Goal: Task Accomplishment & Management: Manage account settings

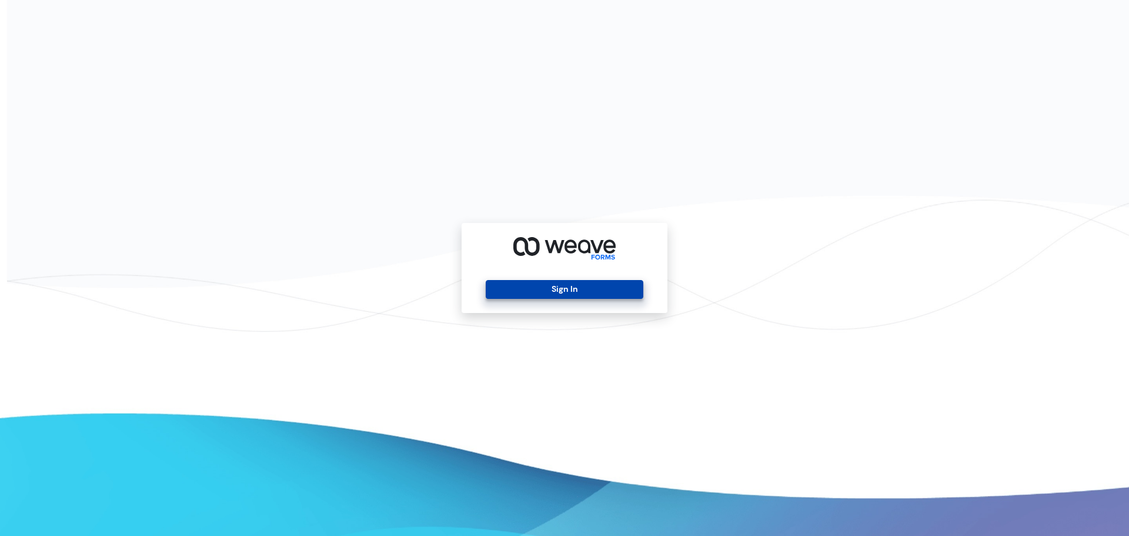
click at [552, 287] on button "Sign In" at bounding box center [564, 289] width 157 height 19
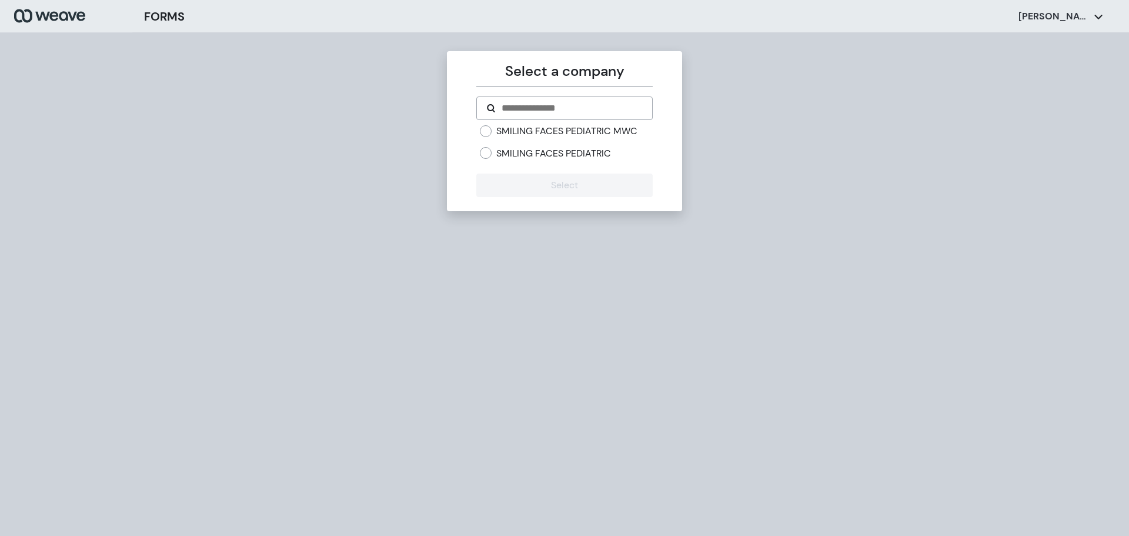
click at [562, 154] on label "SMILING FACES PEDIATRIC" at bounding box center [553, 153] width 115 height 13
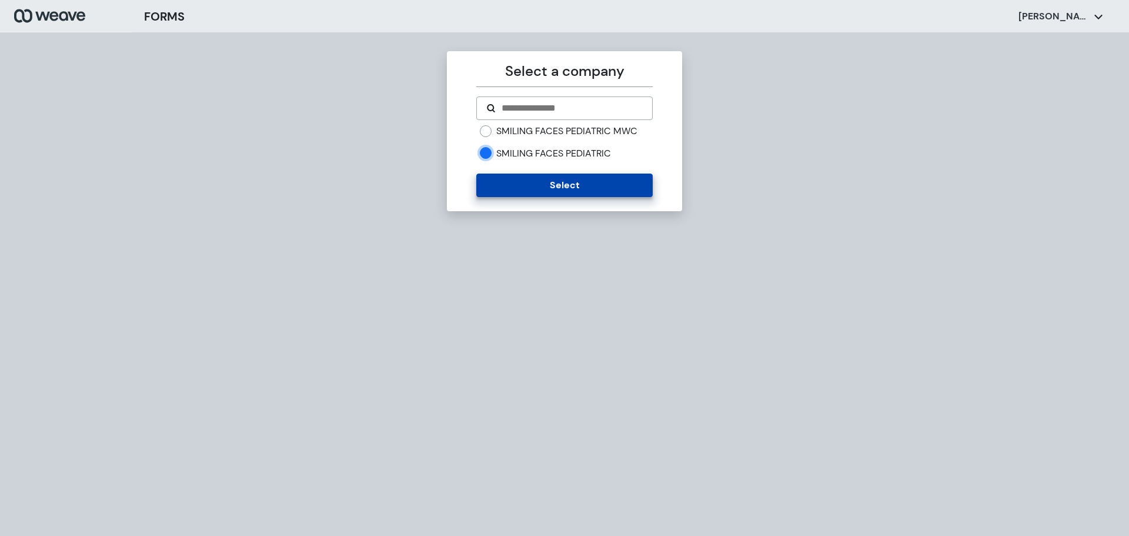
click at [553, 185] on button "Select" at bounding box center [564, 186] width 176 height 24
